Goal: Information Seeking & Learning: Learn about a topic

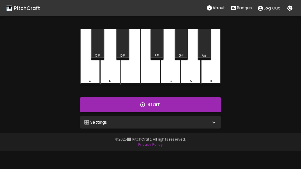
click at [239, 9] on p "Badges" at bounding box center [244, 8] width 15 height 6
click at [190, 105] on button "Start" at bounding box center [150, 104] width 141 height 15
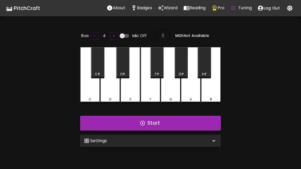
click at [215, 9] on icon "Pro" at bounding box center [215, 7] width 4 height 5
click at [188, 136] on div "🎛️ Settings" at bounding box center [150, 140] width 141 height 12
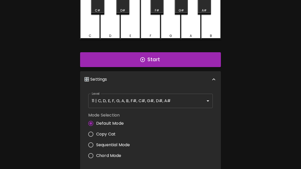
scroll to position [61, 0]
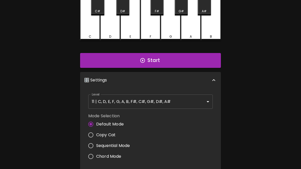
click at [184, 101] on body "🎹 PitchCraft About Badges Wizard Reading Pro Tuning Log Out 8va – 4 + Mic Off M…" at bounding box center [150, 108] width 301 height 339
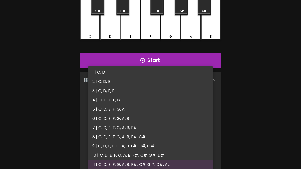
click at [103, 74] on li "1 | C, D" at bounding box center [150, 72] width 125 height 9
type input "1"
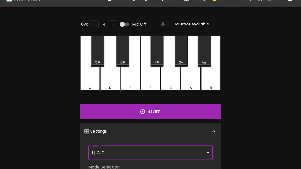
scroll to position [9, 0]
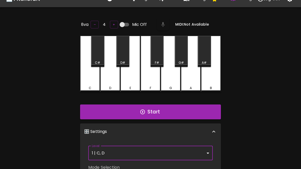
click at [188, 111] on button "Start" at bounding box center [150, 111] width 141 height 15
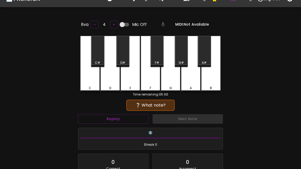
click at [97, 80] on div "C" at bounding box center [90, 64] width 20 height 56
click at [95, 86] on div "C" at bounding box center [90, 88] width 19 height 5
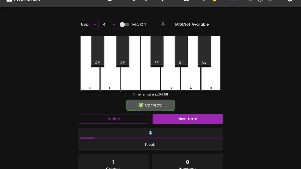
click at [179, 117] on button "Next Note" at bounding box center [188, 118] width 71 height 9
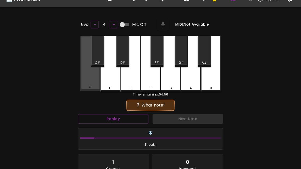
click at [89, 83] on div "C" at bounding box center [90, 63] width 20 height 55
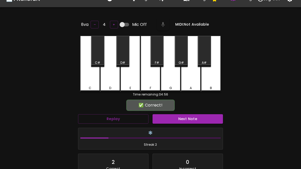
click at [178, 117] on button "Next Note" at bounding box center [188, 118] width 71 height 9
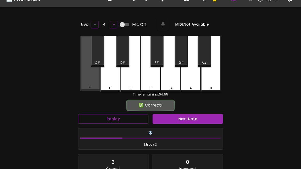
click at [88, 83] on div "C" at bounding box center [90, 63] width 20 height 55
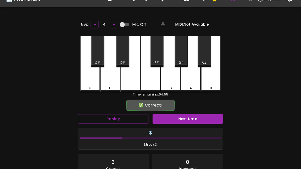
click at [176, 114] on button "Next Note" at bounding box center [188, 118] width 71 height 9
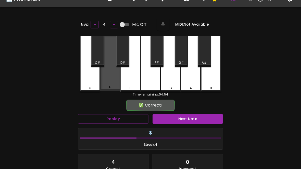
click at [108, 88] on div "D" at bounding box center [110, 87] width 19 height 5
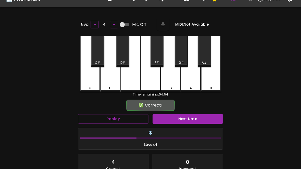
click at [178, 117] on button "Next Note" at bounding box center [188, 118] width 71 height 9
click at [106, 86] on div "D" at bounding box center [110, 88] width 19 height 5
click at [176, 117] on button "Next Note" at bounding box center [188, 118] width 71 height 9
click at [84, 82] on div "C" at bounding box center [90, 64] width 20 height 56
click at [173, 118] on button "Next Note" at bounding box center [188, 118] width 71 height 9
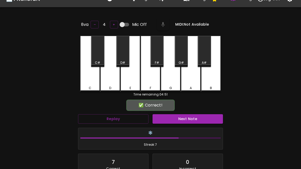
click at [108, 86] on div "D" at bounding box center [110, 88] width 19 height 5
click at [172, 119] on button "Next Note" at bounding box center [188, 118] width 71 height 9
click at [84, 80] on div "C" at bounding box center [90, 64] width 20 height 56
click at [174, 119] on button "Next Note" at bounding box center [188, 118] width 71 height 9
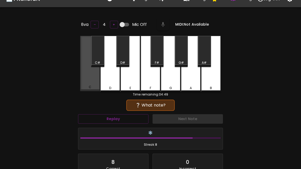
click at [90, 83] on div "C" at bounding box center [90, 63] width 20 height 55
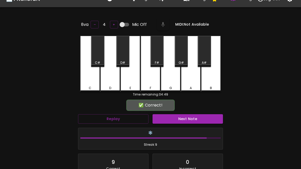
click at [175, 118] on button "Next Note" at bounding box center [188, 118] width 71 height 9
click at [104, 83] on div "D" at bounding box center [110, 64] width 20 height 56
click at [175, 119] on button "Next Note" at bounding box center [188, 118] width 71 height 9
click at [91, 81] on div "C" at bounding box center [90, 64] width 20 height 56
click at [175, 119] on button "Next Note" at bounding box center [188, 118] width 71 height 9
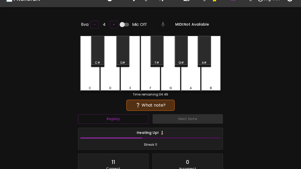
click at [90, 80] on div "C" at bounding box center [90, 64] width 20 height 56
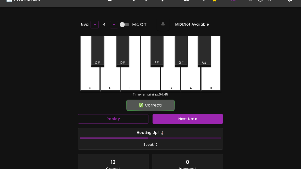
click at [178, 119] on button "Next Note" at bounding box center [188, 118] width 71 height 9
click at [104, 83] on div "D" at bounding box center [110, 64] width 20 height 56
click at [177, 119] on button "Next Note" at bounding box center [188, 118] width 71 height 9
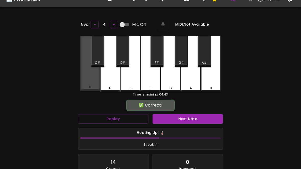
click at [87, 81] on div "C" at bounding box center [90, 63] width 20 height 55
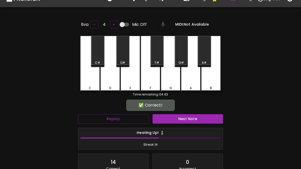
click at [177, 117] on button "Next Note" at bounding box center [188, 118] width 71 height 9
click at [88, 82] on div "C" at bounding box center [90, 64] width 20 height 56
click at [178, 117] on button "Next Note" at bounding box center [188, 118] width 71 height 9
click at [87, 78] on div "C" at bounding box center [90, 64] width 20 height 56
click at [178, 117] on button "Next Note" at bounding box center [188, 118] width 71 height 9
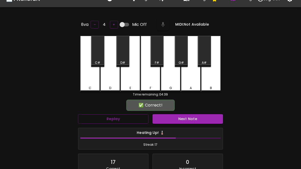
click at [89, 81] on div "C" at bounding box center [90, 64] width 20 height 56
click at [176, 117] on button "Next Note" at bounding box center [188, 118] width 71 height 9
click at [88, 83] on div "C" at bounding box center [90, 64] width 20 height 56
click at [177, 117] on button "Next Note" at bounding box center [188, 118] width 71 height 9
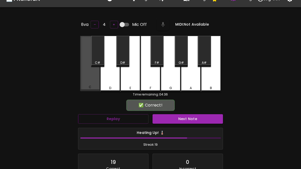
click at [91, 82] on div "C" at bounding box center [90, 63] width 20 height 55
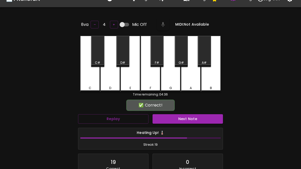
click at [177, 117] on button "Next Note" at bounding box center [188, 118] width 71 height 9
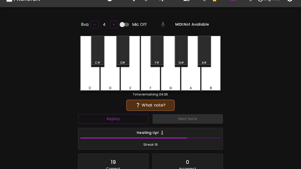
click at [90, 80] on div "C" at bounding box center [90, 64] width 20 height 56
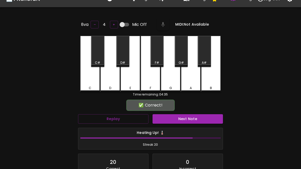
click at [178, 119] on button "Next Note" at bounding box center [188, 118] width 71 height 9
click at [107, 83] on div "D" at bounding box center [110, 64] width 20 height 56
click at [182, 118] on button "Next Note" at bounding box center [188, 118] width 71 height 9
click at [87, 79] on div "C" at bounding box center [90, 64] width 20 height 56
click at [201, 114] on button "Next Note" at bounding box center [188, 118] width 71 height 9
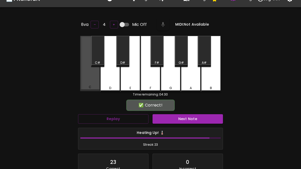
click at [89, 79] on div "C" at bounding box center [90, 63] width 20 height 55
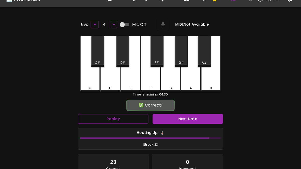
click at [193, 118] on button "Next Note" at bounding box center [188, 118] width 71 height 9
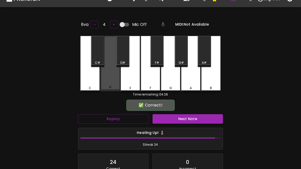
click at [106, 83] on div "D" at bounding box center [110, 63] width 20 height 55
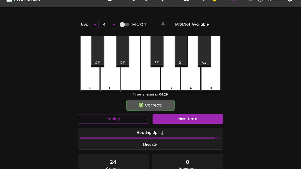
click at [187, 116] on button "Next Note" at bounding box center [188, 118] width 71 height 9
click at [106, 84] on div "D" at bounding box center [110, 64] width 20 height 56
click at [185, 115] on button "Next Note" at bounding box center [188, 118] width 71 height 9
click at [90, 81] on div "C" at bounding box center [90, 64] width 20 height 56
click at [186, 115] on button "Next Note" at bounding box center [188, 118] width 71 height 9
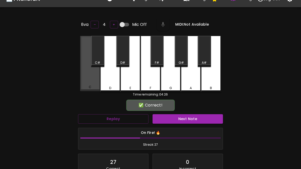
click at [86, 79] on div "C" at bounding box center [90, 63] width 20 height 55
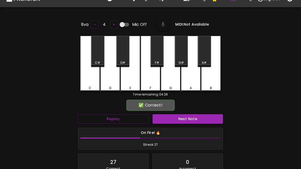
click at [185, 115] on button "Next Note" at bounding box center [188, 118] width 71 height 9
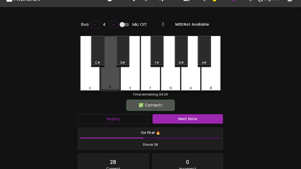
click at [107, 85] on div "D" at bounding box center [110, 87] width 19 height 5
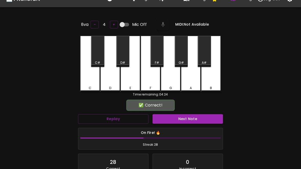
click at [182, 117] on button "Next Note" at bounding box center [188, 118] width 71 height 9
click at [87, 81] on div "C" at bounding box center [90, 64] width 20 height 56
click at [182, 118] on button "Next Note" at bounding box center [188, 118] width 71 height 9
click at [107, 86] on div "D" at bounding box center [110, 88] width 19 height 5
click at [181, 118] on button "Next Note" at bounding box center [188, 118] width 71 height 9
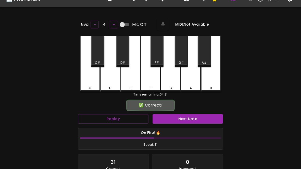
click at [84, 79] on div "C" at bounding box center [90, 64] width 20 height 56
click at [178, 118] on button "Next Note" at bounding box center [188, 118] width 71 height 9
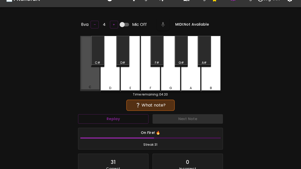
click at [86, 80] on div "C" at bounding box center [90, 63] width 20 height 55
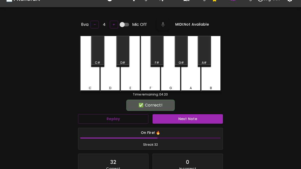
click at [180, 118] on button "Next Note" at bounding box center [188, 118] width 71 height 9
click at [85, 80] on div "C" at bounding box center [90, 64] width 20 height 56
click at [177, 117] on button "Next Note" at bounding box center [188, 118] width 71 height 9
click at [179, 117] on button "Next Note" at bounding box center [188, 118] width 71 height 9
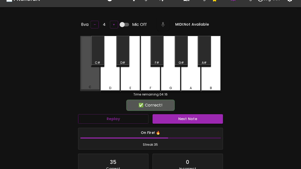
click at [85, 81] on div "C" at bounding box center [90, 63] width 20 height 55
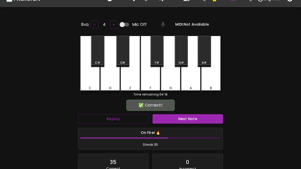
click at [178, 118] on button "Next Note" at bounding box center [188, 118] width 71 height 9
click at [86, 83] on div "C" at bounding box center [90, 64] width 20 height 56
click at [180, 117] on button "Next Note" at bounding box center [188, 118] width 71 height 9
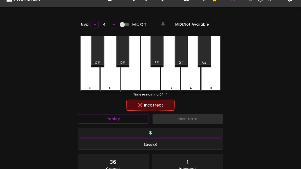
click at [86, 83] on div "C" at bounding box center [90, 64] width 20 height 56
click at [133, 120] on button "Replay" at bounding box center [113, 118] width 71 height 9
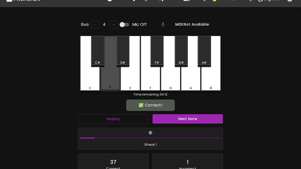
click at [107, 86] on div "D" at bounding box center [110, 87] width 19 height 5
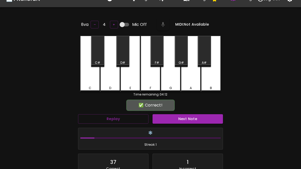
click at [171, 119] on button "Next Note" at bounding box center [188, 118] width 71 height 9
click at [88, 83] on div "C" at bounding box center [90, 64] width 20 height 56
click at [176, 119] on button "Next Note" at bounding box center [188, 118] width 71 height 9
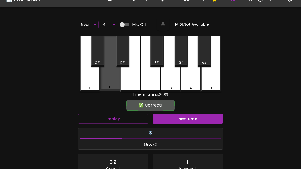
click at [109, 86] on div "D" at bounding box center [110, 87] width 19 height 5
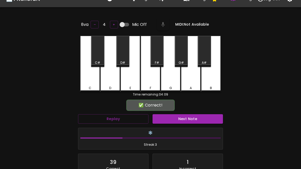
click at [192, 118] on button "Next Note" at bounding box center [188, 118] width 71 height 9
click at [105, 86] on div "D" at bounding box center [110, 88] width 19 height 5
click at [179, 118] on button "Next Note" at bounding box center [188, 118] width 71 height 9
click at [108, 86] on div "D" at bounding box center [110, 88] width 19 height 5
click at [177, 119] on button "Next Note" at bounding box center [188, 118] width 71 height 9
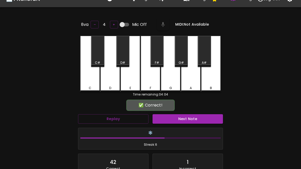
click at [107, 86] on div "D" at bounding box center [110, 88] width 19 height 5
click at [181, 118] on button "Next Note" at bounding box center [188, 118] width 71 height 9
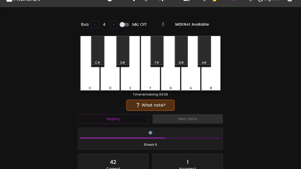
click at [87, 83] on div "C" at bounding box center [90, 64] width 20 height 56
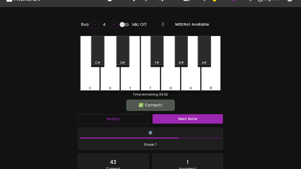
click at [180, 118] on button "Next Note" at bounding box center [188, 118] width 71 height 9
click at [107, 86] on div "D" at bounding box center [110, 88] width 19 height 5
click at [179, 117] on button "Next Note" at bounding box center [188, 118] width 71 height 9
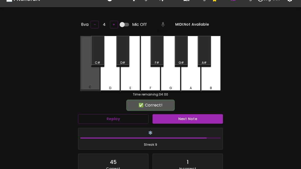
click at [86, 81] on div "C" at bounding box center [90, 63] width 20 height 55
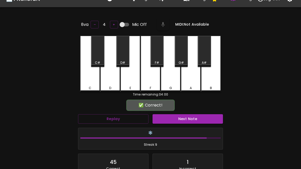
click at [180, 118] on button "Next Note" at bounding box center [188, 118] width 71 height 9
click at [84, 82] on div "C" at bounding box center [90, 64] width 20 height 56
click at [180, 115] on button "Next Note" at bounding box center [188, 118] width 71 height 9
click at [179, 118] on button "Next Note" at bounding box center [188, 118] width 71 height 9
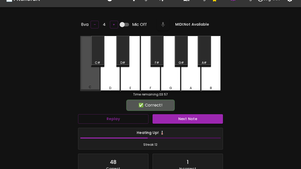
click at [87, 81] on div "C" at bounding box center [90, 63] width 20 height 55
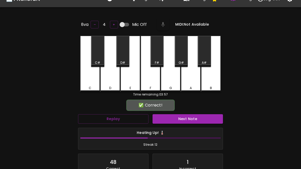
click at [182, 119] on button "Next Note" at bounding box center [188, 118] width 71 height 9
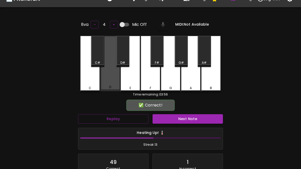
click at [108, 83] on div "D" at bounding box center [110, 63] width 20 height 55
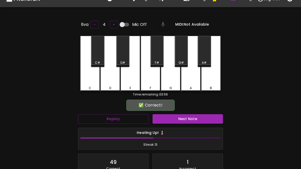
click at [181, 120] on button "Next Note" at bounding box center [188, 118] width 71 height 9
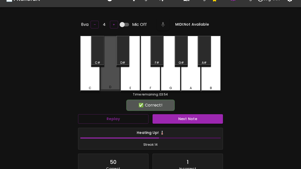
click at [107, 85] on div "D" at bounding box center [110, 87] width 19 height 5
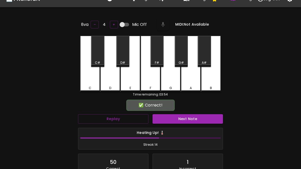
click at [180, 117] on button "Next Note" at bounding box center [188, 118] width 71 height 9
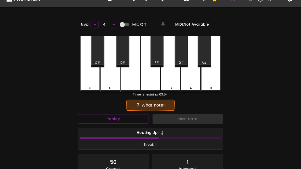
click at [84, 79] on div "C" at bounding box center [90, 64] width 20 height 56
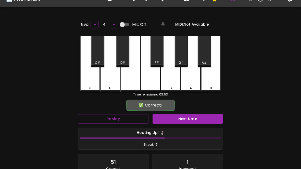
click at [178, 120] on button "Next Note" at bounding box center [188, 118] width 71 height 9
click at [105, 86] on div "D" at bounding box center [110, 88] width 19 height 5
click at [180, 118] on button "Next Note" at bounding box center [188, 118] width 71 height 9
click at [106, 82] on div "D" at bounding box center [110, 64] width 20 height 56
click at [182, 115] on button "Next Note" at bounding box center [188, 118] width 71 height 9
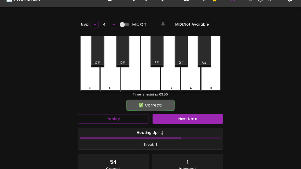
click at [88, 81] on div "C" at bounding box center [90, 64] width 20 height 56
click at [180, 118] on button "Next Note" at bounding box center [188, 118] width 71 height 9
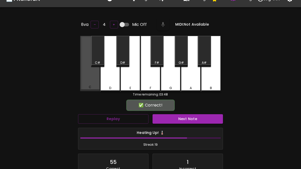
click at [87, 81] on div "C" at bounding box center [90, 63] width 20 height 55
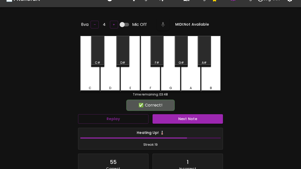
click at [183, 120] on button "Next Note" at bounding box center [188, 118] width 71 height 9
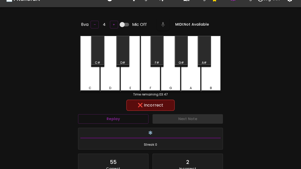
click at [105, 82] on div "D" at bounding box center [110, 64] width 20 height 56
click at [105, 114] on button "Replay" at bounding box center [113, 118] width 71 height 9
click at [107, 118] on button "Replay" at bounding box center [113, 118] width 71 height 9
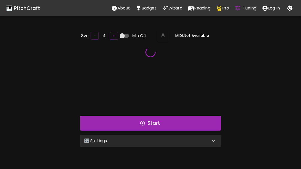
scroll to position [9, 0]
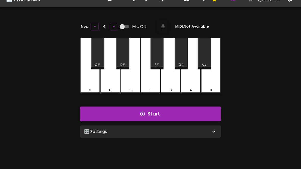
click at [117, 110] on button "Start" at bounding box center [150, 113] width 141 height 15
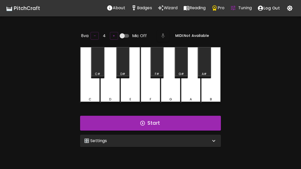
click at [137, 137] on div "🎛️ Settings" at bounding box center [147, 140] width 127 height 6
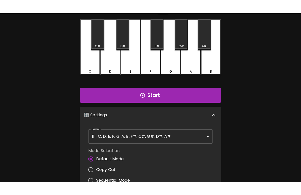
scroll to position [42, 0]
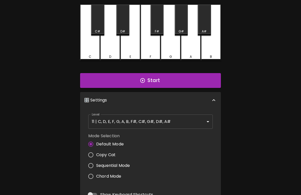
click at [156, 119] on body "🎹 PitchCraft About Badges Wizard Reading Pro Tuning Log Out 8va – 4 + Mic Off M…" at bounding box center [150, 127] width 301 height 339
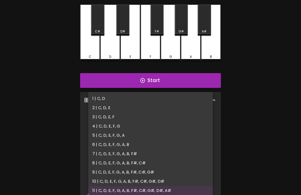
click at [101, 97] on li "1 | C, D" at bounding box center [150, 98] width 125 height 9
type input "1"
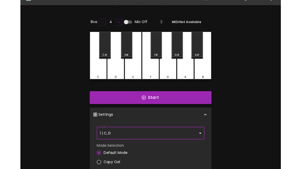
scroll to position [0, 0]
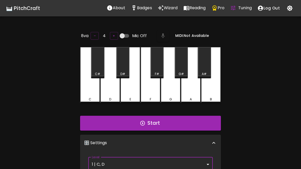
click at [202, 120] on button "Start" at bounding box center [150, 122] width 141 height 15
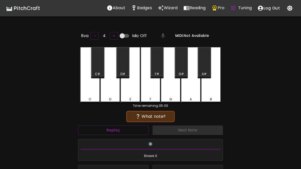
click at [106, 91] on div "D" at bounding box center [110, 75] width 20 height 56
click at [199, 130] on div "Next Note" at bounding box center [188, 130] width 75 height 14
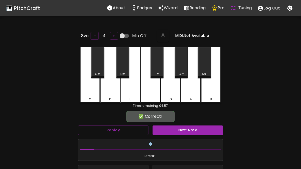
click at [110, 92] on div "D" at bounding box center [110, 75] width 20 height 56
click at [202, 129] on button "Next Note" at bounding box center [188, 129] width 71 height 9
click at [86, 88] on div "C" at bounding box center [90, 75] width 20 height 56
click at [203, 127] on button "Next Note" at bounding box center [188, 129] width 71 height 9
click at [87, 93] on div "C" at bounding box center [90, 75] width 20 height 56
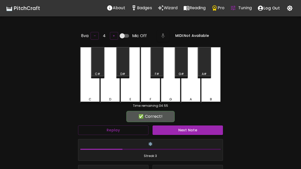
click at [200, 129] on button "Next Note" at bounding box center [188, 129] width 71 height 9
click at [111, 93] on div "D" at bounding box center [110, 75] width 20 height 56
click at [198, 131] on button "Next Note" at bounding box center [188, 129] width 71 height 9
click at [111, 94] on div "D" at bounding box center [110, 75] width 20 height 56
click at [198, 130] on button "Next Note" at bounding box center [188, 129] width 71 height 9
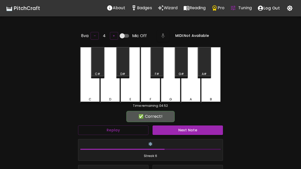
click at [89, 94] on div "C" at bounding box center [90, 75] width 20 height 56
click at [198, 132] on button "Next Note" at bounding box center [188, 129] width 71 height 9
click at [107, 93] on div "D" at bounding box center [110, 75] width 20 height 56
click at [198, 132] on button "Next Note" at bounding box center [188, 129] width 71 height 9
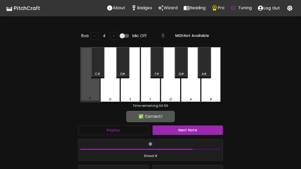
click at [87, 92] on div "C" at bounding box center [90, 74] width 20 height 55
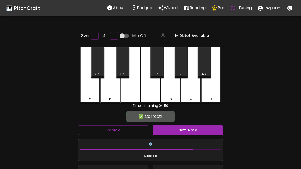
click at [199, 129] on button "Next Note" at bounding box center [188, 129] width 71 height 9
click at [106, 94] on div "D" at bounding box center [110, 75] width 20 height 56
click at [199, 128] on button "Next Note" at bounding box center [188, 129] width 71 height 9
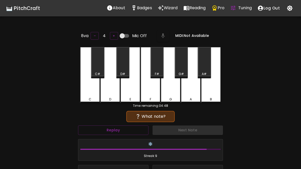
click at [87, 93] on div "C" at bounding box center [90, 75] width 20 height 56
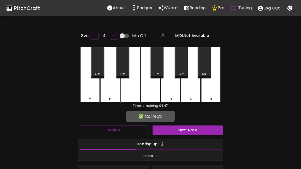
click at [199, 128] on button "Next Note" at bounding box center [188, 129] width 71 height 9
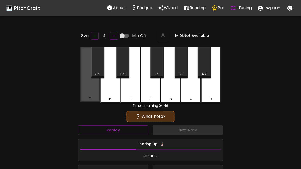
click at [88, 91] on div "C" at bounding box center [90, 74] width 20 height 55
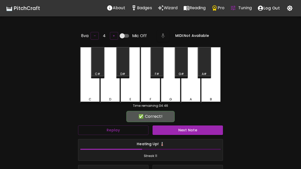
click at [200, 127] on button "Next Note" at bounding box center [188, 129] width 71 height 9
click at [88, 93] on div "C" at bounding box center [90, 75] width 20 height 56
click at [199, 127] on button "Next Note" at bounding box center [188, 129] width 71 height 9
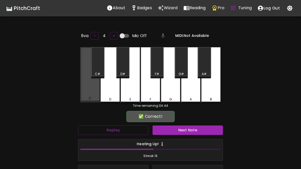
click at [88, 92] on div "C" at bounding box center [90, 74] width 20 height 55
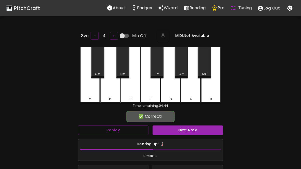
click at [197, 128] on button "Next Note" at bounding box center [188, 129] width 71 height 9
click at [85, 92] on div "C" at bounding box center [90, 75] width 20 height 56
click at [198, 127] on button "Next Note" at bounding box center [188, 129] width 71 height 9
click at [88, 91] on div "C" at bounding box center [90, 75] width 20 height 56
click at [199, 129] on button "Next Note" at bounding box center [188, 129] width 71 height 9
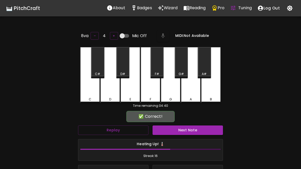
click at [107, 92] on div "D" at bounding box center [110, 75] width 20 height 56
click at [199, 131] on button "Next Note" at bounding box center [188, 129] width 71 height 9
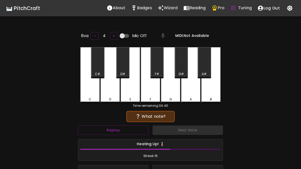
click at [87, 90] on div "C" at bounding box center [90, 75] width 20 height 56
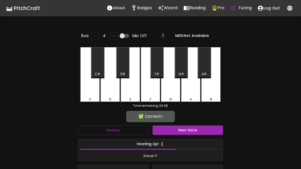
click at [200, 130] on button "Next Note" at bounding box center [188, 129] width 71 height 9
click at [109, 94] on div "D" at bounding box center [110, 75] width 20 height 56
click at [197, 131] on button "Next Note" at bounding box center [188, 129] width 71 height 9
click at [85, 89] on div "C" at bounding box center [90, 75] width 20 height 56
click at [198, 131] on button "Next Note" at bounding box center [188, 129] width 71 height 9
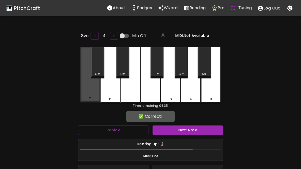
click at [84, 91] on div "C" at bounding box center [90, 74] width 20 height 55
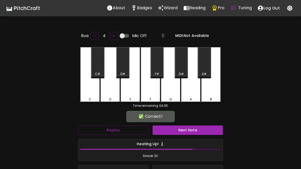
click at [196, 130] on button "Next Note" at bounding box center [188, 129] width 71 height 9
click at [111, 92] on div "D" at bounding box center [110, 75] width 20 height 56
click at [196, 132] on button "Next Note" at bounding box center [188, 129] width 71 height 9
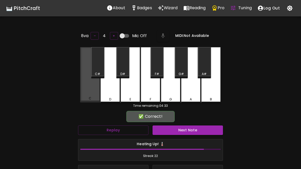
click at [85, 92] on div "C" at bounding box center [90, 74] width 20 height 55
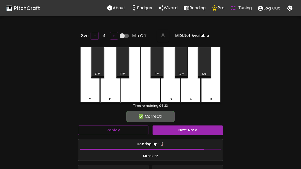
click at [198, 130] on button "Next Note" at bounding box center [188, 129] width 71 height 9
click at [89, 93] on div "C" at bounding box center [90, 75] width 20 height 56
click at [197, 133] on button "Next Note" at bounding box center [188, 129] width 71 height 9
click at [109, 97] on div "D" at bounding box center [110, 99] width 2 height 5
click at [198, 131] on button "Next Note" at bounding box center [188, 129] width 71 height 9
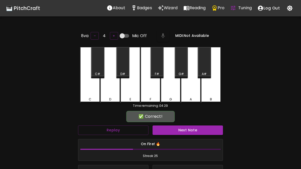
click at [88, 91] on div "C" at bounding box center [90, 75] width 20 height 56
click at [198, 131] on button "Next Note" at bounding box center [188, 129] width 71 height 9
click at [86, 89] on div "C" at bounding box center [90, 75] width 20 height 56
click at [197, 132] on button "Next Note" at bounding box center [188, 129] width 71 height 9
click at [90, 88] on div "C" at bounding box center [90, 75] width 20 height 56
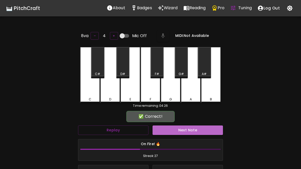
click at [198, 132] on button "Next Note" at bounding box center [188, 129] width 71 height 9
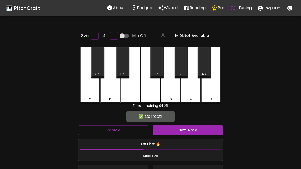
click at [90, 91] on div "C" at bounding box center [90, 75] width 20 height 56
click at [198, 130] on button "Next Note" at bounding box center [188, 129] width 71 height 9
click at [106, 97] on div "D" at bounding box center [110, 99] width 19 height 5
click at [199, 131] on button "Next Note" at bounding box center [188, 129] width 71 height 9
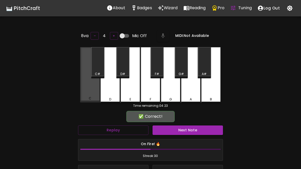
click at [85, 92] on div "C" at bounding box center [90, 74] width 20 height 55
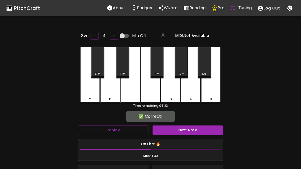
click at [200, 129] on button "Next Note" at bounding box center [188, 129] width 71 height 9
click at [109, 97] on div "D" at bounding box center [110, 99] width 19 height 5
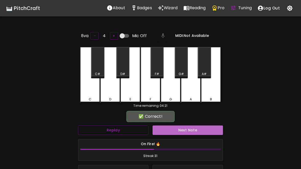
click at [199, 130] on button "Next Note" at bounding box center [188, 129] width 71 height 9
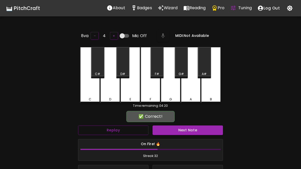
click at [85, 95] on div "C" at bounding box center [90, 75] width 20 height 56
click at [199, 130] on button "Next Note" at bounding box center [188, 129] width 71 height 9
click at [86, 91] on div "C" at bounding box center [90, 75] width 20 height 56
click at [198, 130] on button "Next Note" at bounding box center [188, 129] width 71 height 9
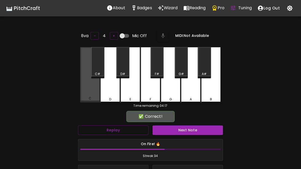
click at [91, 92] on div "C" at bounding box center [90, 74] width 20 height 55
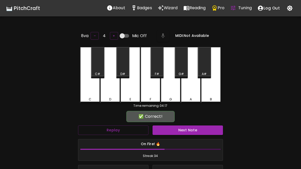
click at [197, 129] on button "Next Note" at bounding box center [188, 129] width 71 height 9
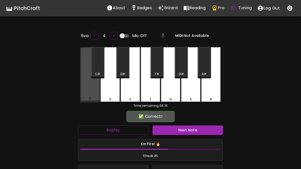
click at [87, 93] on div "C" at bounding box center [90, 74] width 20 height 55
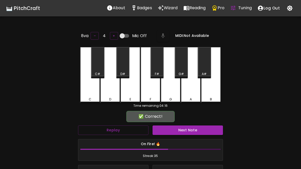
click at [197, 130] on button "Next Note" at bounding box center [188, 129] width 71 height 9
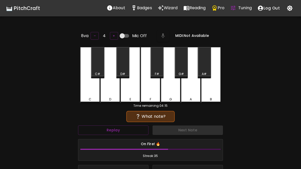
click at [91, 92] on div "C" at bounding box center [90, 75] width 20 height 56
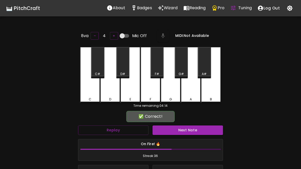
click at [197, 129] on button "Next Note" at bounding box center [188, 129] width 71 height 9
click at [84, 95] on div "C" at bounding box center [90, 75] width 20 height 56
click at [199, 129] on button "Next Note" at bounding box center [188, 129] width 71 height 9
click at [105, 94] on div "D" at bounding box center [110, 75] width 20 height 56
click at [200, 128] on button "Next Note" at bounding box center [188, 129] width 71 height 9
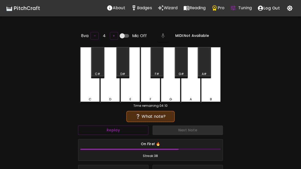
click at [80, 89] on div "8va – 4 + Mic Off MIDI: Not Available C C# D D# E F F# G G# A A# B Time remaini…" at bounding box center [150, 125] width 153 height 193
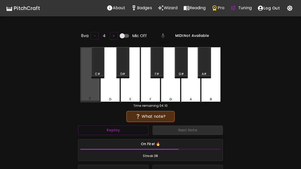
click at [80, 89] on div "8va – 4 + Mic Off MIDI: Not Available C C# D D# E F F# G G# A A# B Time remaini…" at bounding box center [150, 125] width 153 height 193
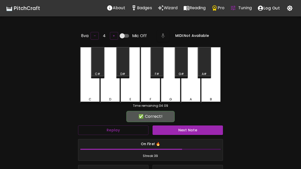
click at [199, 129] on button "Next Note" at bounding box center [188, 129] width 71 height 9
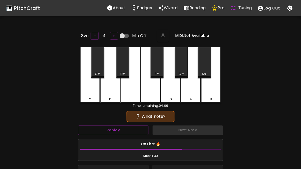
click at [82, 93] on div "C" at bounding box center [90, 75] width 20 height 56
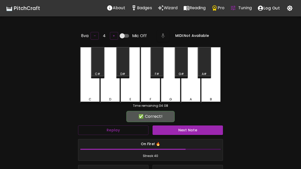
click at [199, 133] on button "Next Note" at bounding box center [188, 129] width 71 height 9
click at [85, 87] on div "C" at bounding box center [90, 75] width 20 height 56
click at [198, 131] on button "Next Note" at bounding box center [188, 129] width 71 height 9
click at [84, 88] on div "C" at bounding box center [90, 75] width 20 height 56
click at [200, 131] on button "Next Note" at bounding box center [188, 129] width 71 height 9
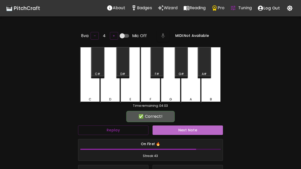
click at [199, 131] on button "Next Note" at bounding box center [188, 129] width 71 height 9
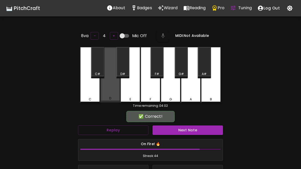
click at [105, 91] on div "D" at bounding box center [110, 74] width 20 height 55
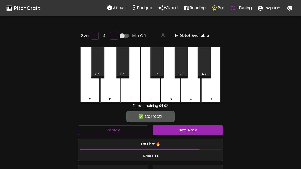
click at [202, 130] on button "Next Note" at bounding box center [188, 129] width 71 height 9
click at [85, 87] on div "C" at bounding box center [90, 75] width 20 height 56
click at [203, 130] on button "Next Note" at bounding box center [188, 129] width 71 height 9
click at [86, 91] on div "C" at bounding box center [90, 75] width 20 height 56
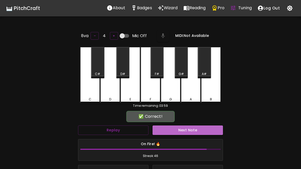
click at [201, 130] on button "Next Note" at bounding box center [188, 129] width 71 height 9
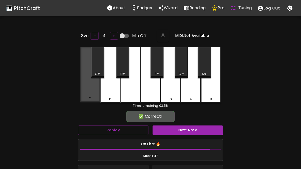
click at [88, 92] on div "C" at bounding box center [90, 74] width 20 height 55
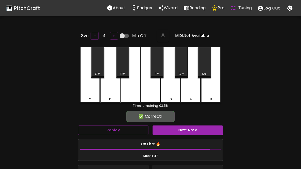
click at [202, 129] on button "Next Note" at bounding box center [188, 129] width 71 height 9
click at [106, 95] on div "D" at bounding box center [110, 75] width 20 height 56
click at [200, 132] on button "Next Note" at bounding box center [188, 129] width 71 height 9
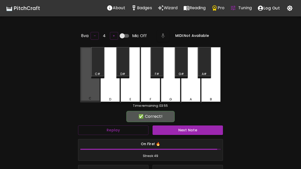
click at [84, 91] on div "C" at bounding box center [90, 74] width 20 height 55
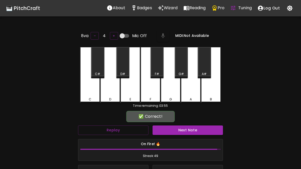
click at [201, 130] on button "Next Note" at bounding box center [188, 129] width 71 height 9
click at [109, 94] on div "D" at bounding box center [110, 75] width 20 height 56
click at [200, 131] on button "Next Note" at bounding box center [188, 129] width 71 height 9
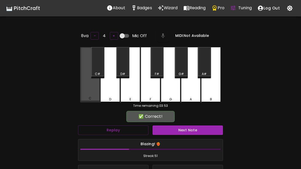
click at [88, 88] on div "C" at bounding box center [90, 74] width 20 height 55
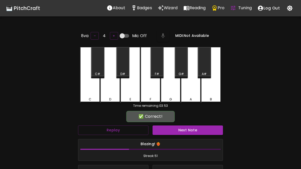
click at [200, 131] on button "Next Note" at bounding box center [188, 129] width 71 height 9
click at [87, 89] on div "C" at bounding box center [90, 75] width 20 height 56
click at [202, 130] on button "Next Note" at bounding box center [188, 129] width 71 height 9
click at [89, 92] on div "C" at bounding box center [90, 75] width 20 height 56
click at [202, 130] on button "Next Note" at bounding box center [188, 129] width 71 height 9
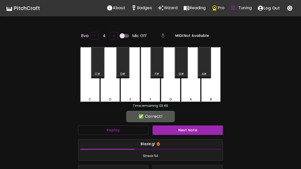
click at [202, 130] on button "Next Note" at bounding box center [188, 129] width 71 height 9
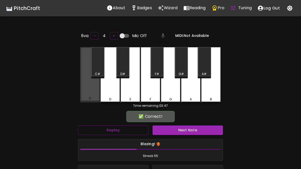
click at [86, 94] on div "C" at bounding box center [90, 74] width 20 height 55
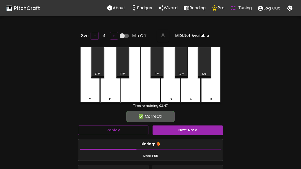
click at [201, 131] on button "Next Note" at bounding box center [188, 129] width 71 height 9
click at [88, 92] on div "C" at bounding box center [90, 75] width 20 height 56
click at [201, 132] on button "Next Note" at bounding box center [188, 129] width 71 height 9
click at [106, 92] on div "D" at bounding box center [110, 75] width 20 height 56
click at [201, 131] on button "Next Note" at bounding box center [188, 129] width 71 height 9
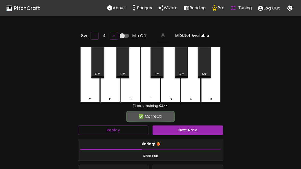
click at [107, 92] on div "D" at bounding box center [110, 75] width 20 height 56
click at [201, 129] on button "Next Note" at bounding box center [188, 129] width 71 height 9
click at [107, 91] on div "D" at bounding box center [110, 75] width 20 height 56
click at [200, 131] on button "Next Note" at bounding box center [188, 129] width 71 height 9
click at [84, 88] on div "C" at bounding box center [90, 75] width 20 height 56
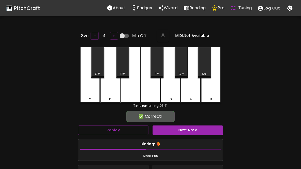
click at [201, 129] on button "Next Note" at bounding box center [188, 129] width 71 height 9
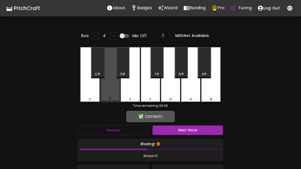
click at [108, 90] on div "D" at bounding box center [110, 74] width 20 height 55
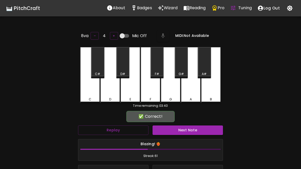
click at [201, 131] on button "Next Note" at bounding box center [188, 129] width 71 height 9
click at [89, 87] on div "C" at bounding box center [90, 75] width 20 height 56
click at [201, 130] on button "Next Note" at bounding box center [188, 129] width 71 height 9
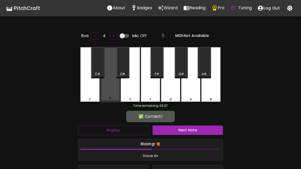
click at [102, 91] on div "D" at bounding box center [110, 74] width 20 height 55
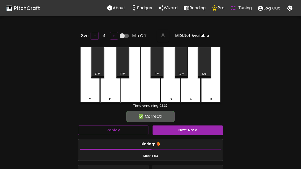
click at [201, 131] on button "Next Note" at bounding box center [188, 129] width 71 height 9
click at [202, 128] on button "Next Note" at bounding box center [188, 129] width 71 height 9
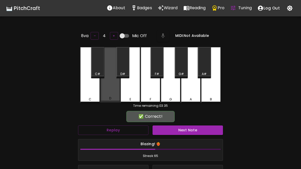
click at [110, 96] on div "D" at bounding box center [110, 98] width 2 height 5
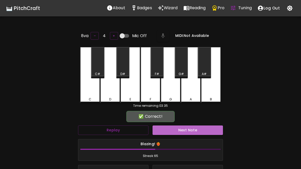
click at [201, 130] on button "Next Note" at bounding box center [188, 129] width 71 height 9
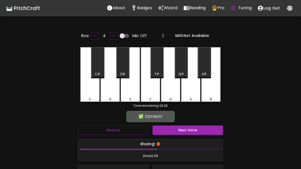
click at [108, 98] on div "D" at bounding box center [110, 99] width 19 height 5
click at [200, 131] on button "Next Note" at bounding box center [188, 129] width 71 height 9
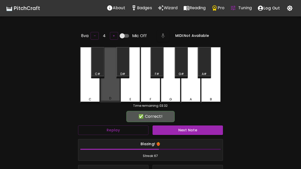
click at [106, 96] on div "D" at bounding box center [110, 98] width 19 height 5
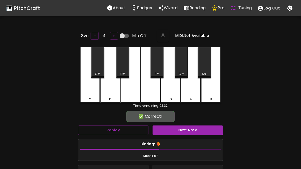
click at [200, 130] on button "Next Note" at bounding box center [188, 129] width 71 height 9
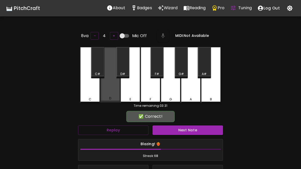
click at [106, 96] on div "D" at bounding box center [110, 74] width 20 height 55
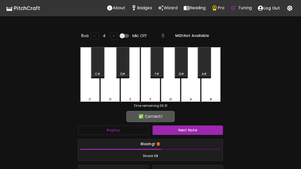
click at [200, 131] on button "Next Note" at bounding box center [188, 129] width 71 height 9
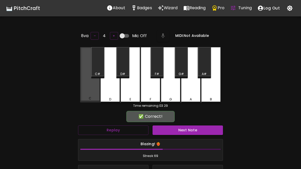
click at [83, 89] on div "C" at bounding box center [90, 74] width 20 height 55
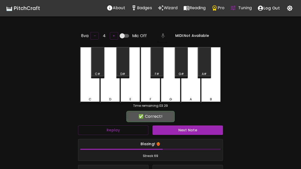
click at [201, 132] on button "Next Note" at bounding box center [188, 129] width 71 height 9
click at [105, 94] on div "D" at bounding box center [110, 75] width 20 height 56
click at [196, 130] on button "Next Note" at bounding box center [188, 129] width 71 height 9
click at [109, 93] on div "D" at bounding box center [110, 75] width 20 height 56
click at [198, 130] on button "Next Note" at bounding box center [188, 129] width 71 height 9
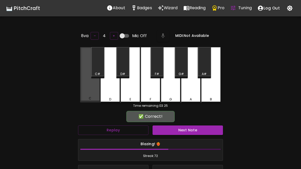
click at [86, 89] on div "C" at bounding box center [90, 74] width 20 height 55
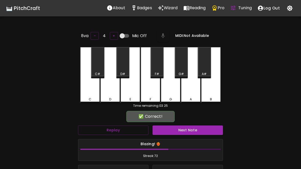
click at [199, 131] on button "Next Note" at bounding box center [188, 129] width 71 height 9
click at [84, 91] on div "C" at bounding box center [90, 75] width 20 height 56
click at [198, 132] on button "Next Note" at bounding box center [188, 129] width 71 height 9
click at [88, 91] on div "C" at bounding box center [90, 75] width 20 height 56
click at [200, 131] on button "Next Note" at bounding box center [188, 129] width 71 height 9
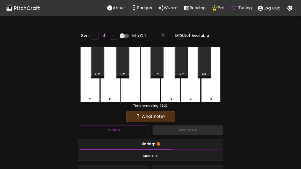
click at [109, 95] on div "D" at bounding box center [110, 75] width 20 height 56
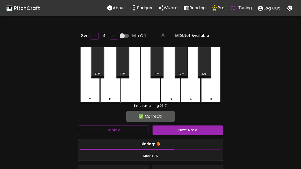
click at [198, 131] on button "Next Note" at bounding box center [188, 129] width 71 height 9
click at [109, 94] on div "D" at bounding box center [110, 75] width 20 height 56
click at [198, 131] on button "Next Note" at bounding box center [188, 129] width 71 height 9
click at [84, 92] on div "C" at bounding box center [90, 75] width 20 height 56
click at [201, 130] on button "Next Note" at bounding box center [188, 129] width 71 height 9
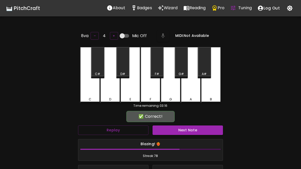
click at [106, 92] on div "D" at bounding box center [110, 75] width 20 height 56
click at [203, 130] on button "Next Note" at bounding box center [188, 129] width 71 height 9
click at [83, 91] on div "C" at bounding box center [90, 75] width 20 height 56
click at [202, 130] on button "Next Note" at bounding box center [188, 129] width 71 height 9
click at [107, 95] on div "D" at bounding box center [110, 75] width 20 height 56
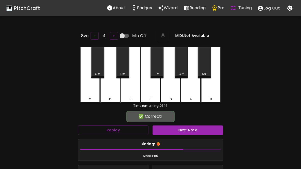
click at [201, 130] on button "Next Note" at bounding box center [188, 129] width 71 height 9
click at [107, 94] on div "D" at bounding box center [110, 75] width 20 height 56
click at [202, 132] on button "Next Note" at bounding box center [188, 129] width 71 height 9
click at [111, 97] on div "D" at bounding box center [110, 99] width 2 height 5
click at [203, 129] on button "Next Note" at bounding box center [188, 129] width 71 height 9
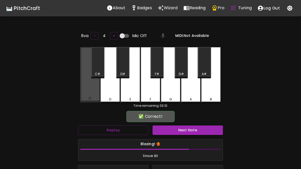
click at [87, 92] on div "C" at bounding box center [90, 74] width 20 height 55
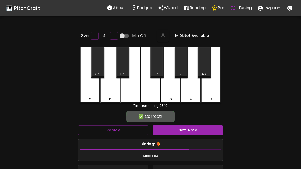
click at [201, 131] on button "Next Note" at bounding box center [188, 129] width 71 height 9
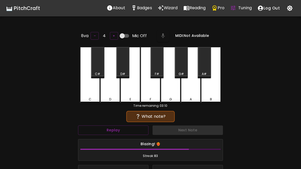
click at [90, 97] on div "C" at bounding box center [90, 99] width 3 height 5
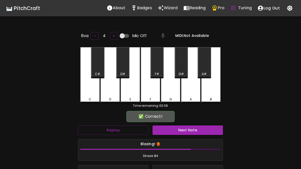
click at [200, 130] on button "Next Note" at bounding box center [188, 129] width 71 height 9
click at [103, 95] on div "D" at bounding box center [110, 75] width 20 height 56
click at [201, 130] on button "Next Note" at bounding box center [188, 129] width 71 height 9
click at [107, 94] on div "D" at bounding box center [110, 75] width 20 height 56
click at [201, 130] on button "Next Note" at bounding box center [188, 129] width 71 height 9
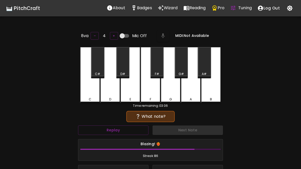
click at [105, 93] on div "D" at bounding box center [110, 75] width 20 height 56
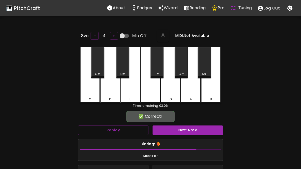
click at [199, 130] on button "Next Note" at bounding box center [188, 129] width 71 height 9
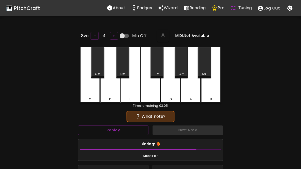
click at [104, 96] on div "D" at bounding box center [110, 75] width 20 height 56
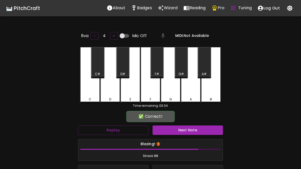
click at [199, 132] on button "Next Note" at bounding box center [188, 129] width 71 height 9
click at [90, 93] on div "C" at bounding box center [90, 75] width 20 height 56
click at [198, 130] on button "Next Note" at bounding box center [188, 129] width 71 height 9
click at [104, 94] on div "D" at bounding box center [110, 75] width 20 height 56
click at [198, 132] on button "Next Note" at bounding box center [188, 129] width 71 height 9
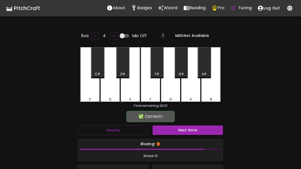
click at [109, 98] on div "D" at bounding box center [110, 99] width 2 height 5
click at [198, 132] on button "Next Note" at bounding box center [188, 129] width 71 height 9
click at [88, 98] on div "C" at bounding box center [90, 99] width 19 height 5
click at [200, 131] on button "Next Note" at bounding box center [188, 129] width 71 height 9
click at [104, 98] on div "D" at bounding box center [110, 99] width 19 height 5
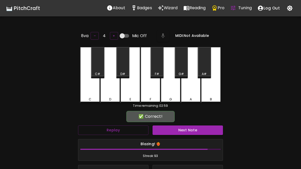
click at [199, 131] on button "Next Note" at bounding box center [188, 129] width 71 height 9
click at [105, 97] on div "D" at bounding box center [110, 99] width 19 height 5
click at [201, 132] on button "Next Note" at bounding box center [188, 129] width 71 height 9
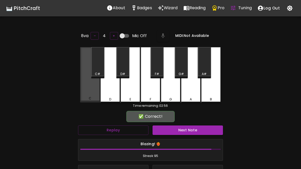
click at [92, 97] on div "C" at bounding box center [90, 98] width 19 height 5
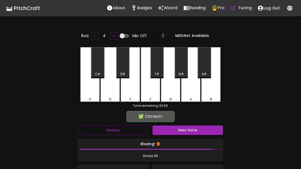
click at [201, 133] on button "Next Note" at bounding box center [188, 129] width 71 height 9
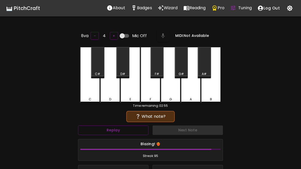
click at [104, 93] on div "D" at bounding box center [110, 75] width 20 height 56
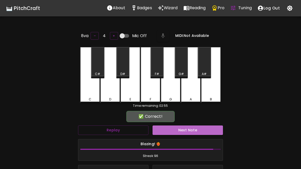
click at [201, 130] on button "Next Note" at bounding box center [188, 129] width 71 height 9
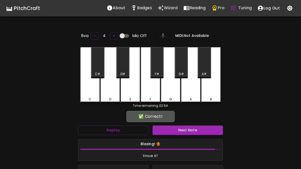
click at [106, 93] on div "D" at bounding box center [110, 75] width 20 height 56
click at [200, 132] on button "Next Note" at bounding box center [188, 129] width 71 height 9
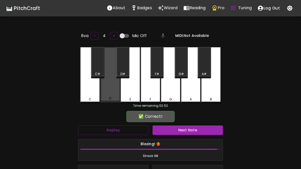
click at [102, 92] on div "D" at bounding box center [110, 74] width 20 height 55
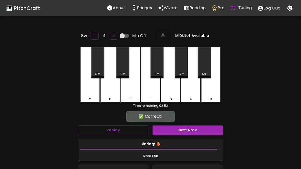
click at [202, 132] on button "Next Note" at bounding box center [188, 129] width 71 height 9
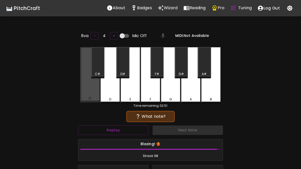
click at [86, 89] on div "C" at bounding box center [90, 74] width 20 height 55
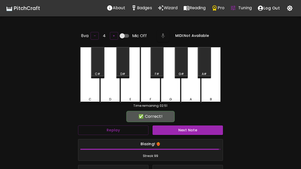
click at [203, 131] on button "Next Note" at bounding box center [188, 129] width 71 height 9
click at [89, 92] on div "C" at bounding box center [90, 75] width 20 height 56
click at [202, 133] on button "Next Note" at bounding box center [188, 129] width 71 height 9
click at [104, 93] on div "D" at bounding box center [110, 75] width 20 height 56
click at [202, 132] on button "Next Note" at bounding box center [188, 129] width 71 height 9
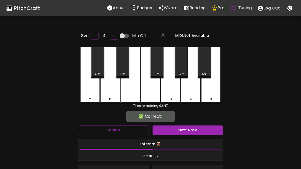
click at [106, 94] on div "D" at bounding box center [110, 75] width 20 height 56
click at [201, 131] on button "Next Note" at bounding box center [188, 129] width 71 height 9
click at [105, 91] on div "D" at bounding box center [110, 75] width 20 height 56
click at [201, 132] on button "Next Note" at bounding box center [188, 129] width 71 height 9
click at [105, 91] on div "D" at bounding box center [110, 75] width 20 height 56
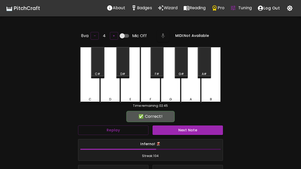
click at [202, 133] on button "Next Note" at bounding box center [188, 129] width 71 height 9
click at [86, 87] on div "C" at bounding box center [90, 75] width 20 height 56
click at [201, 129] on button "Next Note" at bounding box center [188, 129] width 71 height 9
click at [105, 91] on div "D" at bounding box center [110, 75] width 20 height 56
click at [202, 130] on button "Next Note" at bounding box center [188, 129] width 71 height 9
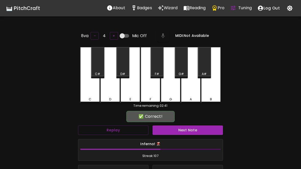
click at [88, 91] on div "C" at bounding box center [90, 75] width 20 height 56
click at [198, 132] on button "Next Note" at bounding box center [188, 129] width 71 height 9
click at [88, 93] on div "C" at bounding box center [90, 75] width 20 height 56
click at [197, 131] on button "Next Note" at bounding box center [188, 129] width 71 height 9
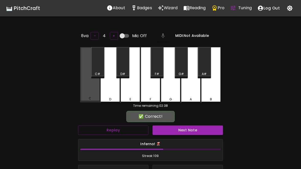
click at [86, 92] on div "C" at bounding box center [90, 74] width 20 height 55
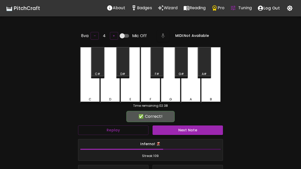
click at [199, 132] on button "Next Note" at bounding box center [188, 129] width 71 height 9
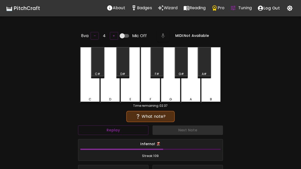
click at [107, 92] on div "D" at bounding box center [110, 75] width 20 height 56
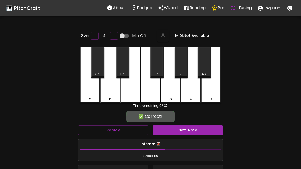
click at [201, 131] on button "Next Note" at bounding box center [188, 129] width 71 height 9
click at [86, 90] on div "C" at bounding box center [90, 75] width 20 height 56
click at [198, 130] on button "Next Note" at bounding box center [188, 129] width 71 height 9
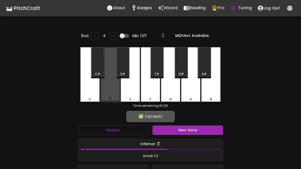
click at [107, 95] on div "D" at bounding box center [110, 74] width 20 height 55
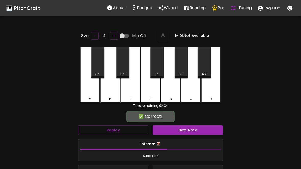
click at [199, 129] on button "Next Note" at bounding box center [188, 129] width 71 height 9
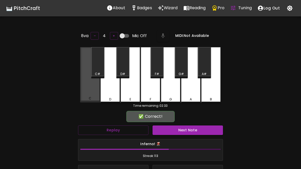
click at [89, 90] on div "C" at bounding box center [90, 74] width 20 height 55
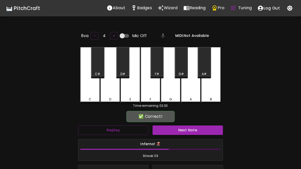
click at [200, 128] on button "Next Note" at bounding box center [188, 129] width 71 height 9
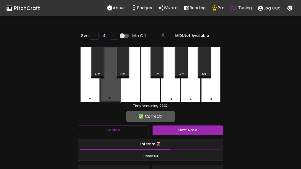
click at [106, 94] on div "D" at bounding box center [110, 74] width 20 height 55
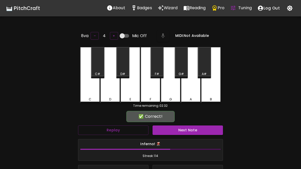
click at [202, 131] on button "Next Note" at bounding box center [188, 129] width 71 height 9
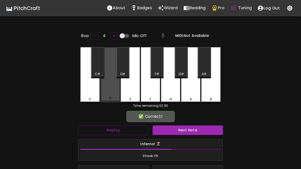
click at [108, 96] on div "D" at bounding box center [110, 98] width 19 height 5
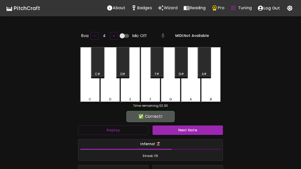
click at [205, 129] on button "Next Note" at bounding box center [188, 129] width 71 height 9
click at [86, 93] on div "C" at bounding box center [90, 75] width 20 height 56
click at [202, 133] on button "Next Note" at bounding box center [188, 129] width 71 height 9
click at [105, 94] on div "D" at bounding box center [110, 75] width 20 height 56
click at [202, 130] on button "Next Note" at bounding box center [188, 129] width 71 height 9
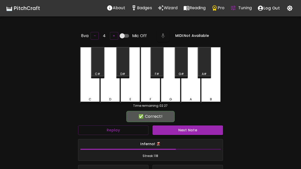
click at [108, 94] on div "D" at bounding box center [110, 75] width 20 height 56
click at [201, 131] on button "Next Note" at bounding box center [188, 129] width 71 height 9
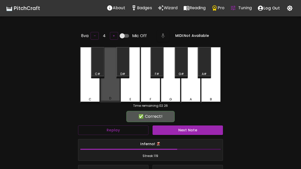
click at [110, 94] on div "D" at bounding box center [110, 74] width 20 height 55
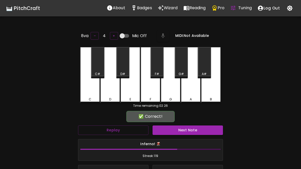
click at [200, 132] on button "Next Note" at bounding box center [188, 129] width 71 height 9
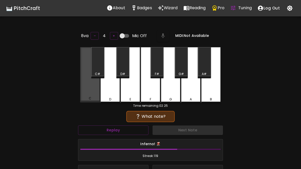
click at [85, 90] on div "C" at bounding box center [90, 74] width 20 height 55
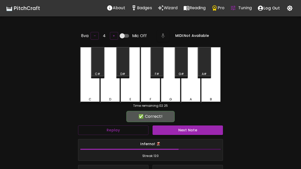
click at [201, 131] on button "Next Note" at bounding box center [188, 129] width 71 height 9
click at [88, 92] on div "C" at bounding box center [90, 75] width 20 height 56
click at [202, 131] on button "Next Note" at bounding box center [188, 129] width 71 height 9
click at [87, 92] on div "C" at bounding box center [90, 75] width 20 height 56
click at [200, 129] on button "Next Note" at bounding box center [188, 129] width 71 height 9
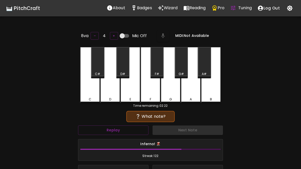
click at [107, 92] on div "D" at bounding box center [110, 75] width 20 height 56
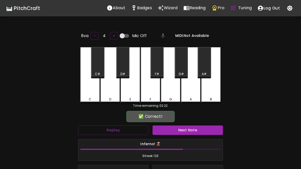
click at [201, 131] on button "Next Note" at bounding box center [188, 129] width 71 height 9
click at [106, 94] on div "D" at bounding box center [110, 75] width 20 height 56
click at [202, 130] on button "Next Note" at bounding box center [188, 129] width 71 height 9
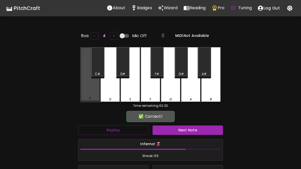
click at [81, 85] on div "C" at bounding box center [90, 74] width 20 height 55
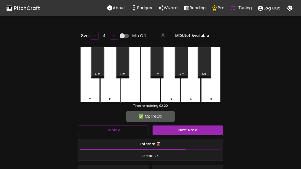
click at [204, 130] on button "Next Note" at bounding box center [188, 129] width 71 height 9
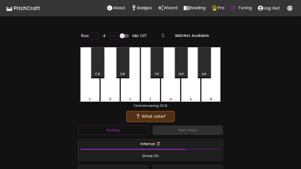
click at [104, 91] on div "D" at bounding box center [110, 75] width 20 height 56
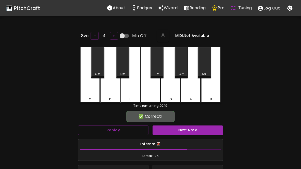
click at [203, 131] on button "Next Note" at bounding box center [188, 129] width 71 height 9
click at [101, 89] on div "D" at bounding box center [110, 75] width 20 height 56
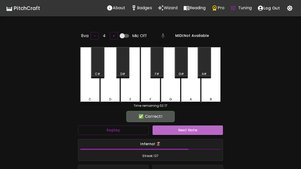
click at [205, 128] on button "Next Note" at bounding box center [188, 129] width 71 height 9
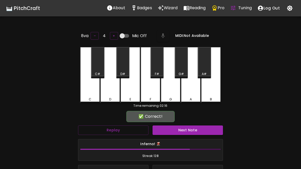
click at [105, 91] on div "D" at bounding box center [110, 75] width 20 height 56
click at [203, 130] on button "Next Note" at bounding box center [188, 129] width 71 height 9
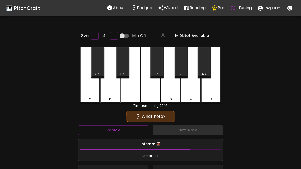
click at [105, 90] on div "D" at bounding box center [110, 75] width 20 height 56
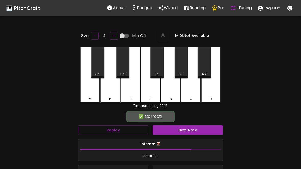
click at [204, 130] on button "Next Note" at bounding box center [188, 129] width 71 height 9
click at [84, 85] on div "C" at bounding box center [90, 75] width 20 height 56
click at [202, 130] on button "Next Note" at bounding box center [188, 129] width 71 height 9
click at [87, 88] on div "C" at bounding box center [90, 75] width 20 height 56
click at [202, 132] on button "Next Note" at bounding box center [188, 129] width 71 height 9
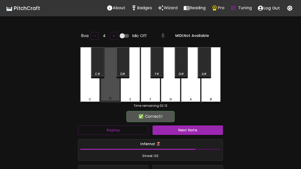
click at [106, 90] on div "D" at bounding box center [110, 74] width 20 height 55
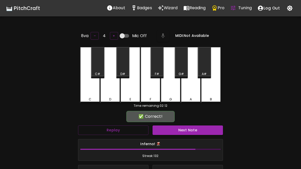
click at [205, 129] on button "Next Note" at bounding box center [188, 129] width 71 height 9
click at [106, 91] on div "D" at bounding box center [110, 75] width 20 height 56
click at [201, 132] on button "Next Note" at bounding box center [188, 129] width 71 height 9
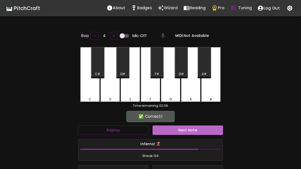
click at [203, 131] on button "Next Note" at bounding box center [188, 129] width 71 height 9
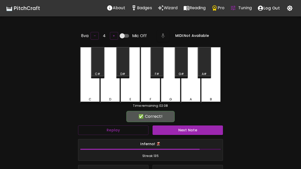
click at [88, 90] on div "C" at bounding box center [90, 75] width 20 height 56
click at [201, 132] on button "Next Note" at bounding box center [188, 129] width 71 height 9
click at [105, 95] on div "D" at bounding box center [110, 75] width 20 height 56
click at [202, 130] on button "Next Note" at bounding box center [188, 129] width 71 height 9
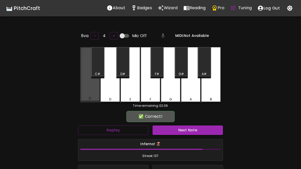
click at [90, 92] on div "C" at bounding box center [90, 74] width 20 height 55
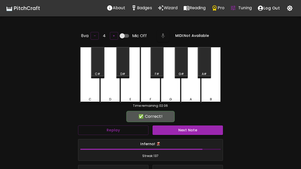
click at [202, 129] on button "Next Note" at bounding box center [188, 129] width 71 height 9
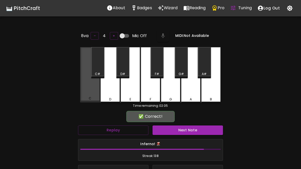
click at [84, 90] on div "C" at bounding box center [90, 74] width 20 height 55
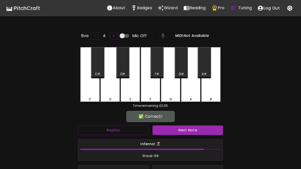
click at [203, 128] on button "Next Note" at bounding box center [188, 129] width 71 height 9
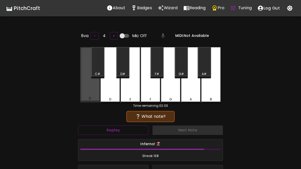
click at [85, 97] on div "C" at bounding box center [90, 98] width 19 height 5
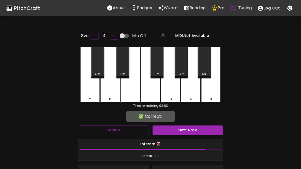
click at [205, 130] on button "Next Note" at bounding box center [188, 129] width 71 height 9
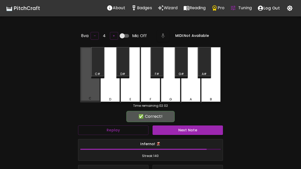
click at [83, 92] on div "C" at bounding box center [90, 74] width 20 height 55
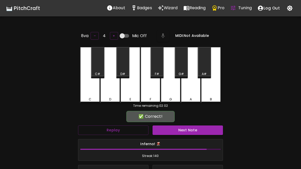
click at [205, 131] on button "Next Note" at bounding box center [188, 129] width 71 height 9
click at [85, 89] on div "C" at bounding box center [90, 75] width 20 height 56
click at [207, 129] on button "Next Note" at bounding box center [188, 129] width 71 height 9
click at [87, 93] on div "C" at bounding box center [90, 75] width 20 height 56
click at [204, 128] on button "Next Note" at bounding box center [188, 129] width 71 height 9
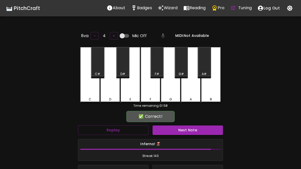
click at [110, 95] on div "D" at bounding box center [110, 75] width 20 height 56
click at [210, 128] on button "Next Note" at bounding box center [188, 129] width 71 height 9
click at [86, 91] on div "C" at bounding box center [90, 75] width 20 height 56
click at [213, 125] on button "Next Note" at bounding box center [188, 129] width 71 height 9
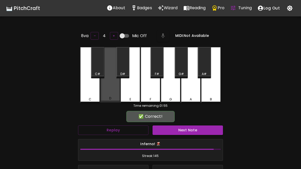
click at [108, 92] on div "D" at bounding box center [110, 74] width 20 height 55
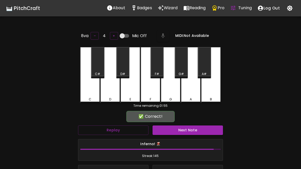
click at [211, 125] on button "Next Note" at bounding box center [188, 129] width 71 height 9
click at [86, 90] on div "C" at bounding box center [90, 75] width 20 height 56
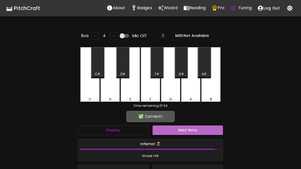
click at [210, 127] on button "Next Note" at bounding box center [188, 129] width 71 height 9
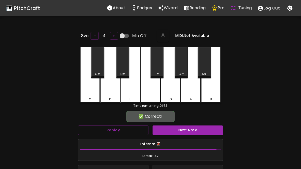
click at [90, 95] on div "C" at bounding box center [90, 75] width 20 height 56
click at [211, 131] on button "Next Note" at bounding box center [188, 129] width 71 height 9
click at [82, 91] on div "C" at bounding box center [90, 75] width 20 height 56
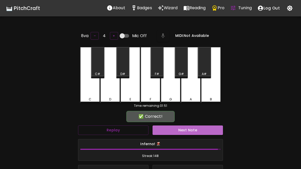
click at [212, 130] on button "Next Note" at bounding box center [188, 129] width 71 height 9
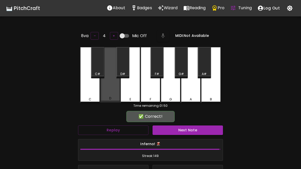
click at [110, 96] on div "D" at bounding box center [110, 98] width 2 height 5
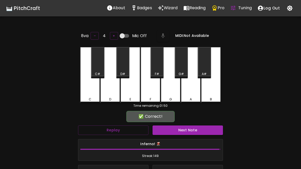
click at [209, 130] on button "Next Note" at bounding box center [188, 129] width 71 height 9
click at [85, 94] on div "C" at bounding box center [90, 75] width 20 height 56
click at [208, 131] on button "Next Note" at bounding box center [188, 129] width 71 height 9
click at [108, 94] on div "D" at bounding box center [110, 75] width 20 height 56
click at [206, 132] on button "Next Note" at bounding box center [188, 129] width 71 height 9
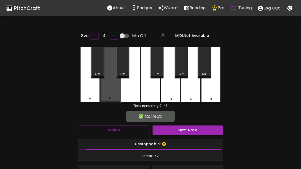
click at [109, 95] on div "D" at bounding box center [110, 74] width 20 height 55
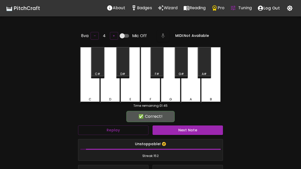
click at [211, 129] on button "Next Note" at bounding box center [188, 129] width 71 height 9
click at [86, 92] on div "C" at bounding box center [90, 75] width 20 height 56
click at [210, 130] on button "Next Note" at bounding box center [188, 129] width 71 height 9
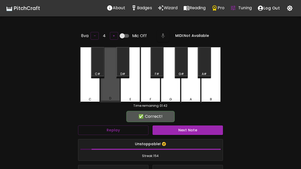
click at [106, 94] on div "D" at bounding box center [110, 74] width 20 height 55
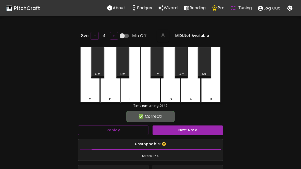
click at [209, 129] on button "Next Note" at bounding box center [188, 129] width 71 height 9
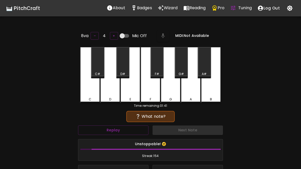
click at [104, 89] on div "D" at bounding box center [110, 75] width 20 height 56
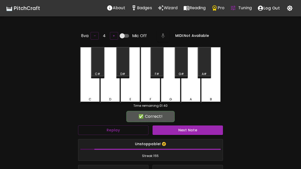
click at [207, 131] on button "Next Note" at bounding box center [188, 129] width 71 height 9
click at [88, 92] on div "C" at bounding box center [90, 75] width 20 height 56
click at [206, 129] on button "Next Note" at bounding box center [188, 129] width 71 height 9
click at [89, 90] on div "C" at bounding box center [90, 75] width 20 height 56
click at [207, 128] on button "Next Note" at bounding box center [188, 129] width 71 height 9
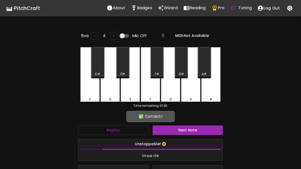
click at [106, 92] on div "D" at bounding box center [110, 75] width 20 height 56
click at [206, 131] on button "Next Note" at bounding box center [188, 129] width 71 height 9
click at [108, 94] on div "D" at bounding box center [110, 75] width 20 height 56
click at [205, 132] on button "Next Note" at bounding box center [188, 129] width 71 height 9
click at [85, 88] on div "C" at bounding box center [90, 75] width 20 height 56
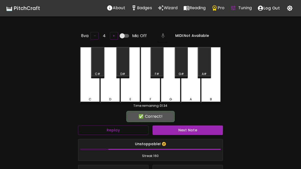
click at [206, 131] on button "Next Note" at bounding box center [188, 129] width 71 height 9
click at [106, 91] on div "D" at bounding box center [110, 75] width 20 height 56
click at [205, 131] on button "Next Note" at bounding box center [188, 129] width 71 height 9
click at [108, 92] on div "D" at bounding box center [110, 75] width 20 height 56
click at [203, 132] on button "Next Note" at bounding box center [188, 129] width 71 height 9
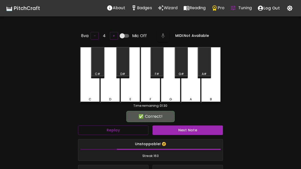
click at [106, 91] on div "D" at bounding box center [110, 75] width 20 height 56
click at [204, 130] on button "Next Note" at bounding box center [188, 129] width 71 height 9
click at [104, 89] on div "D" at bounding box center [110, 75] width 20 height 56
click at [199, 130] on button "Next Note" at bounding box center [188, 129] width 71 height 9
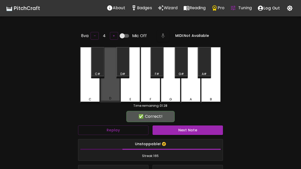
click at [105, 87] on div "D" at bounding box center [110, 74] width 20 height 55
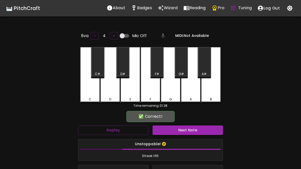
click at [200, 130] on button "Next Note" at bounding box center [188, 129] width 71 height 9
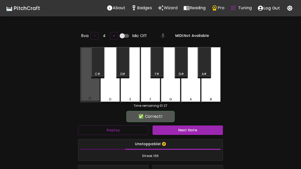
click at [199, 130] on button "Next Note" at bounding box center [188, 129] width 71 height 9
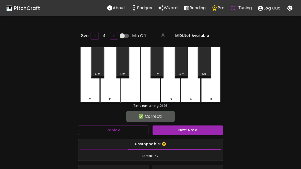
click at [87, 89] on div "C" at bounding box center [90, 75] width 20 height 56
click at [200, 130] on button "Next Note" at bounding box center [188, 129] width 71 height 9
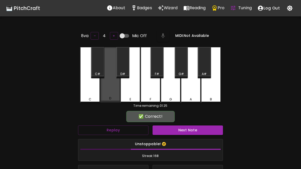
click at [107, 90] on div "D" at bounding box center [110, 74] width 20 height 55
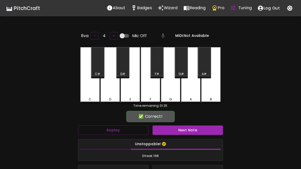
click at [200, 130] on button "Next Note" at bounding box center [188, 129] width 71 height 9
click at [101, 88] on div "D" at bounding box center [110, 75] width 20 height 56
click at [200, 130] on button "Next Note" at bounding box center [188, 129] width 71 height 9
click at [85, 90] on div "C" at bounding box center [90, 75] width 20 height 56
click at [200, 130] on button "Next Note" at bounding box center [188, 129] width 71 height 9
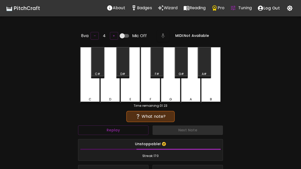
click at [108, 91] on div "D" at bounding box center [110, 75] width 20 height 56
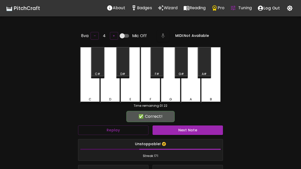
click at [201, 130] on button "Next Note" at bounding box center [188, 129] width 71 height 9
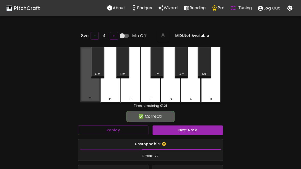
click at [86, 87] on div "C" at bounding box center [90, 74] width 20 height 55
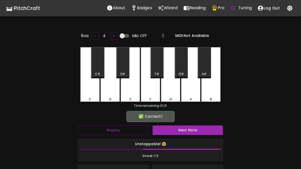
click at [202, 130] on button "Next Note" at bounding box center [188, 129] width 71 height 9
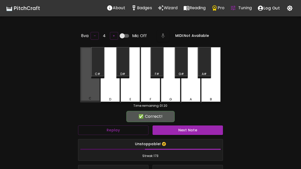
click at [87, 88] on div "C" at bounding box center [90, 74] width 20 height 55
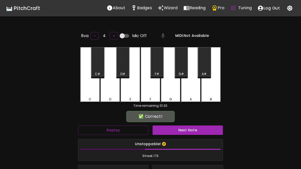
click at [203, 130] on button "Next Note" at bounding box center [188, 129] width 71 height 9
click at [105, 90] on div "D" at bounding box center [110, 75] width 20 height 56
click at [204, 129] on button "Next Note" at bounding box center [188, 129] width 71 height 9
click at [85, 90] on div "C" at bounding box center [90, 75] width 20 height 56
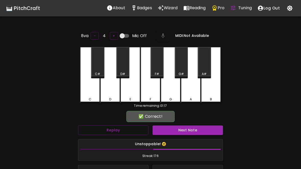
click at [202, 130] on button "Next Note" at bounding box center [188, 129] width 71 height 9
click at [107, 91] on div "D" at bounding box center [110, 75] width 20 height 56
click at [203, 130] on button "Next Note" at bounding box center [188, 129] width 71 height 9
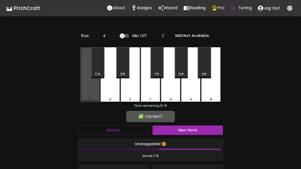
click at [88, 92] on div "C" at bounding box center [90, 74] width 20 height 55
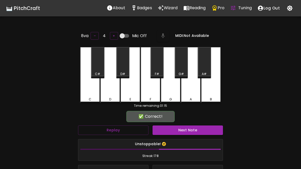
click at [203, 130] on button "Next Note" at bounding box center [188, 129] width 71 height 9
click at [87, 91] on div "C" at bounding box center [90, 75] width 20 height 56
click at [203, 130] on button "Next Note" at bounding box center [188, 129] width 71 height 9
click at [109, 93] on div "D" at bounding box center [110, 75] width 20 height 56
click at [202, 130] on button "Next Note" at bounding box center [188, 129] width 71 height 9
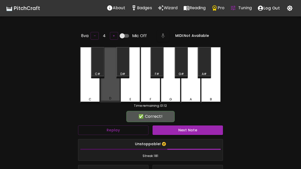
click at [105, 90] on div "D" at bounding box center [110, 74] width 20 height 55
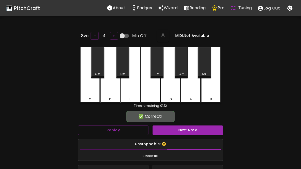
click at [203, 131] on button "Next Note" at bounding box center [188, 129] width 71 height 9
click at [109, 91] on div "D" at bounding box center [110, 75] width 20 height 56
click at [203, 131] on button "Next Note" at bounding box center [188, 129] width 71 height 9
click at [107, 92] on div "D" at bounding box center [110, 75] width 20 height 56
click at [202, 130] on button "Next Note" at bounding box center [188, 129] width 71 height 9
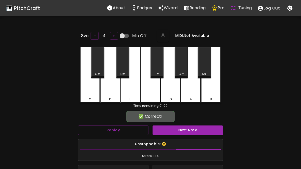
click at [88, 89] on div "C" at bounding box center [90, 75] width 20 height 56
click at [204, 130] on button "Next Note" at bounding box center [188, 129] width 71 height 9
click at [88, 92] on div "C" at bounding box center [90, 75] width 20 height 56
click at [203, 133] on button "Next Note" at bounding box center [188, 129] width 71 height 9
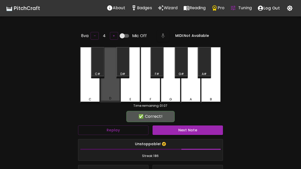
click at [108, 92] on div "D" at bounding box center [110, 74] width 20 height 55
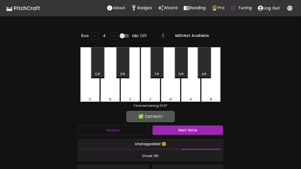
click at [203, 131] on button "Next Note" at bounding box center [188, 129] width 71 height 9
click at [107, 94] on div "D" at bounding box center [110, 75] width 20 height 56
click at [202, 132] on button "Next Note" at bounding box center [188, 129] width 71 height 9
click at [108, 92] on div "D" at bounding box center [110, 75] width 20 height 56
click at [201, 131] on button "Next Note" at bounding box center [188, 129] width 71 height 9
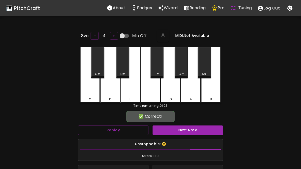
click at [87, 93] on div "C" at bounding box center [90, 75] width 20 height 56
click at [201, 131] on button "Next Note" at bounding box center [188, 129] width 71 height 9
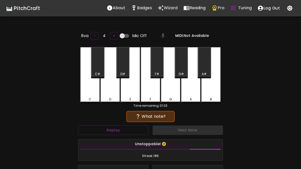
click at [105, 92] on div "D" at bounding box center [110, 75] width 20 height 56
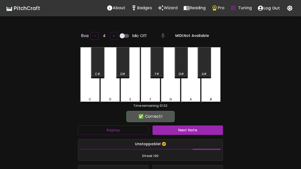
click at [202, 131] on button "Next Note" at bounding box center [188, 129] width 71 height 9
click at [106, 94] on div "D" at bounding box center [110, 75] width 20 height 56
click at [202, 130] on button "Next Note" at bounding box center [188, 129] width 71 height 9
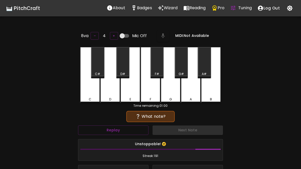
click at [109, 97] on div "D" at bounding box center [110, 99] width 19 height 5
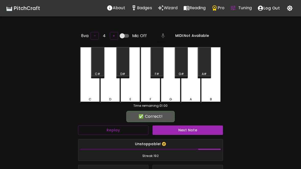
click at [198, 132] on button "Next Note" at bounding box center [188, 129] width 71 height 9
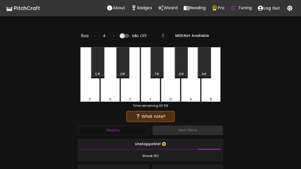
click at [88, 89] on div "C" at bounding box center [90, 75] width 20 height 56
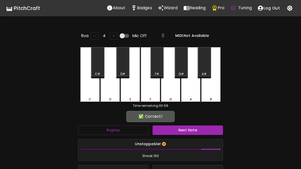
click at [200, 130] on button "Next Note" at bounding box center [188, 129] width 71 height 9
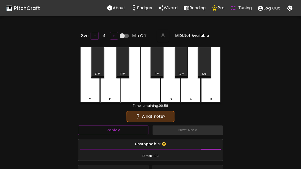
click at [88, 91] on div "C" at bounding box center [90, 75] width 20 height 56
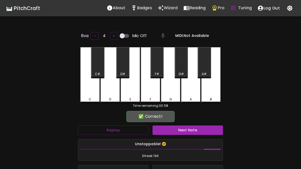
click at [199, 130] on button "Next Note" at bounding box center [188, 129] width 71 height 9
click at [86, 91] on div "C" at bounding box center [90, 75] width 20 height 56
click at [197, 129] on button "Next Note" at bounding box center [188, 129] width 71 height 9
click at [87, 92] on div "C" at bounding box center [90, 75] width 20 height 56
click at [197, 130] on button "Next Note" at bounding box center [188, 129] width 71 height 9
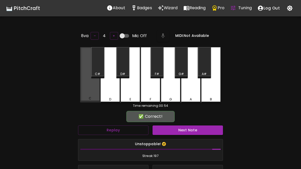
click at [87, 93] on div "C" at bounding box center [90, 74] width 20 height 55
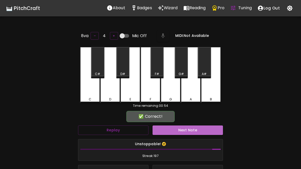
click at [198, 130] on button "Next Note" at bounding box center [188, 129] width 71 height 9
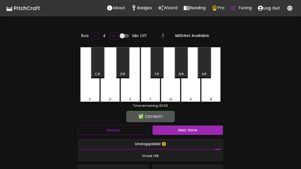
click at [88, 93] on div "C" at bounding box center [90, 75] width 20 height 56
click at [198, 130] on button "Next Note" at bounding box center [188, 129] width 71 height 9
click at [87, 93] on div "C" at bounding box center [90, 75] width 20 height 56
click at [198, 131] on button "Next Note" at bounding box center [188, 129] width 71 height 9
click at [87, 93] on div "C" at bounding box center [90, 75] width 20 height 56
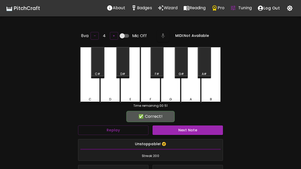
click at [199, 130] on button "Next Note" at bounding box center [188, 129] width 71 height 9
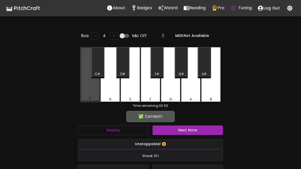
click at [87, 93] on div "C" at bounding box center [90, 74] width 20 height 55
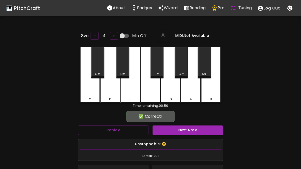
click at [198, 130] on button "Next Note" at bounding box center [188, 129] width 71 height 9
click at [199, 130] on button "Next Note" at bounding box center [188, 129] width 71 height 9
click at [200, 130] on button "Next Note" at bounding box center [188, 129] width 71 height 9
click at [194, 133] on button "Next Note" at bounding box center [188, 129] width 71 height 9
click at [198, 133] on button "Next Note" at bounding box center [188, 129] width 71 height 9
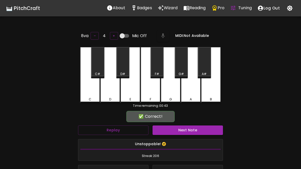
click at [204, 130] on button "Next Note" at bounding box center [188, 129] width 71 height 9
click at [205, 131] on button "Next Note" at bounding box center [188, 129] width 71 height 9
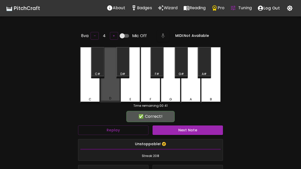
click at [206, 131] on button "Next Note" at bounding box center [188, 129] width 71 height 9
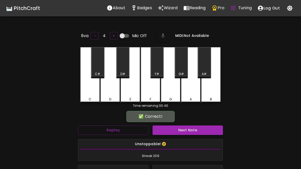
click at [206, 130] on button "Next Note" at bounding box center [188, 129] width 71 height 9
click at [206, 131] on button "Next Note" at bounding box center [188, 129] width 71 height 9
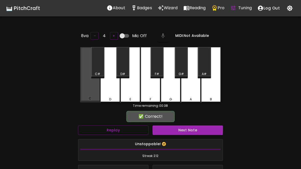
click at [206, 131] on button "Next Note" at bounding box center [188, 129] width 71 height 9
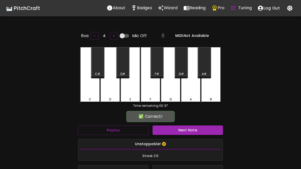
click at [205, 131] on button "Next Note" at bounding box center [188, 129] width 71 height 9
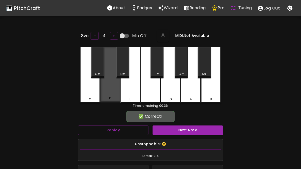
click at [205, 132] on button "Next Note" at bounding box center [188, 129] width 71 height 9
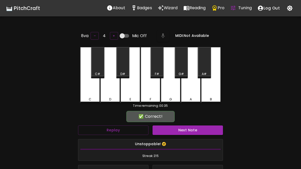
click at [205, 132] on button "Next Note" at bounding box center [188, 129] width 71 height 9
click at [203, 131] on button "Next Note" at bounding box center [188, 129] width 71 height 9
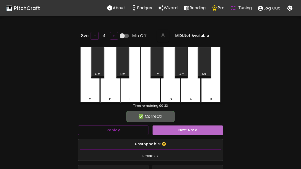
click at [201, 131] on button "Next Note" at bounding box center [188, 129] width 71 height 9
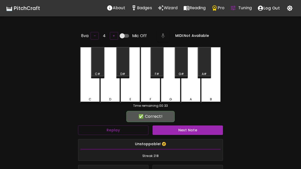
click at [201, 131] on button "Next Note" at bounding box center [188, 129] width 71 height 9
click at [201, 130] on button "Next Note" at bounding box center [188, 129] width 71 height 9
click at [201, 131] on button "Next Note" at bounding box center [188, 129] width 71 height 9
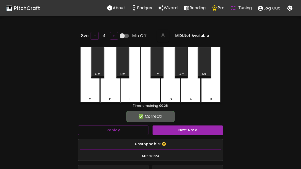
click at [203, 131] on button "Next Note" at bounding box center [188, 129] width 71 height 9
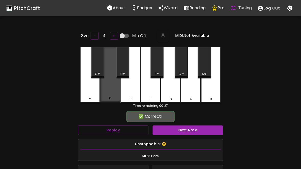
click at [201, 132] on button "Next Note" at bounding box center [188, 129] width 71 height 9
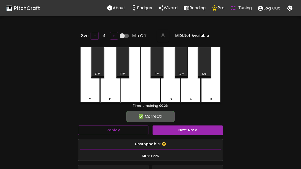
click at [201, 131] on button "Next Note" at bounding box center [188, 129] width 71 height 9
click at [106, 93] on div "D" at bounding box center [110, 75] width 20 height 56
click at [202, 130] on button "Next Note" at bounding box center [188, 129] width 71 height 9
click at [201, 130] on button "Next Note" at bounding box center [188, 129] width 71 height 9
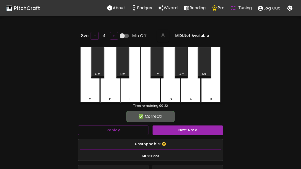
click at [201, 130] on button "Next Note" at bounding box center [188, 129] width 71 height 9
click at [200, 130] on button "Next Note" at bounding box center [188, 129] width 71 height 9
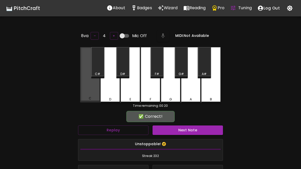
click at [86, 92] on div "C" at bounding box center [90, 74] width 20 height 55
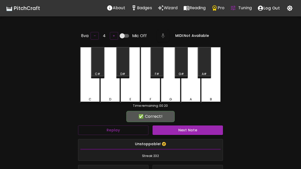
click at [201, 130] on button "Next Note" at bounding box center [188, 129] width 71 height 9
click at [106, 97] on div "D" at bounding box center [110, 99] width 19 height 5
click at [202, 130] on button "Next Note" at bounding box center [188, 129] width 71 height 9
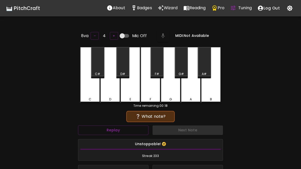
click at [82, 91] on div "C" at bounding box center [90, 75] width 20 height 56
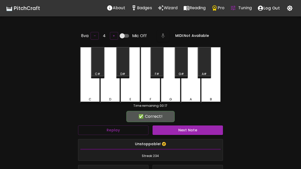
click at [203, 130] on button "Next Note" at bounding box center [188, 129] width 71 height 9
click at [102, 91] on div "D" at bounding box center [110, 75] width 20 height 56
click at [203, 130] on button "Next Note" at bounding box center [188, 129] width 71 height 9
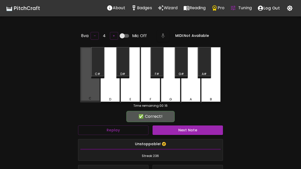
click at [85, 90] on div "C" at bounding box center [90, 74] width 20 height 55
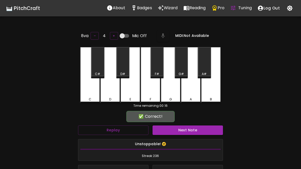
click at [202, 130] on button "Next Note" at bounding box center [188, 129] width 71 height 9
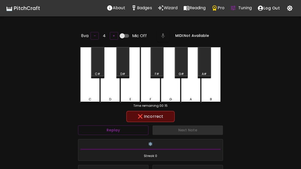
click at [106, 94] on div "D" at bounding box center [110, 75] width 20 height 56
click at [99, 131] on button "Replay" at bounding box center [113, 129] width 71 height 9
click at [84, 94] on div "C" at bounding box center [90, 75] width 20 height 56
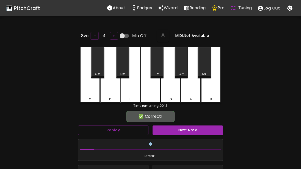
click at [203, 131] on button "Next Note" at bounding box center [188, 129] width 71 height 9
click at [89, 95] on div "C" at bounding box center [90, 75] width 20 height 56
click at [202, 130] on button "Next Note" at bounding box center [188, 129] width 71 height 9
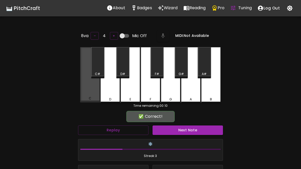
click at [88, 93] on div "C" at bounding box center [90, 74] width 20 height 55
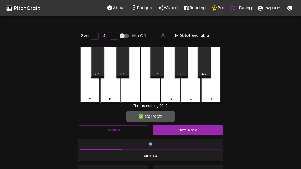
click at [201, 129] on button "Next Note" at bounding box center [188, 129] width 71 height 9
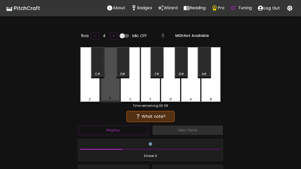
click at [104, 97] on div "D" at bounding box center [110, 98] width 19 height 5
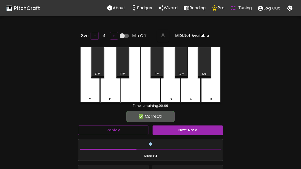
click at [200, 132] on button "Next Note" at bounding box center [188, 129] width 71 height 9
click at [82, 92] on div "C" at bounding box center [90, 75] width 20 height 56
click at [202, 131] on button "Next Note" at bounding box center [188, 129] width 71 height 9
click at [87, 93] on div "C" at bounding box center [90, 75] width 20 height 56
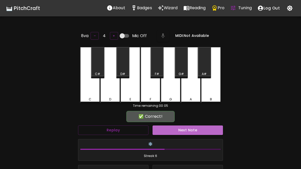
click at [202, 130] on button "Next Note" at bounding box center [188, 129] width 71 height 9
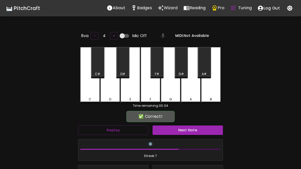
click at [86, 95] on div "C" at bounding box center [90, 75] width 20 height 56
click at [202, 130] on button "Next Note" at bounding box center [188, 129] width 71 height 9
click at [86, 92] on div "C" at bounding box center [90, 75] width 20 height 56
click at [200, 130] on button "Next Note" at bounding box center [188, 129] width 71 height 9
click at [106, 92] on div "D" at bounding box center [110, 75] width 20 height 56
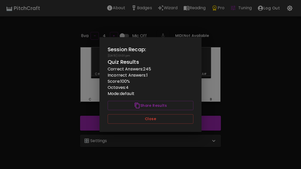
click at [231, 156] on div at bounding box center [150, 84] width 301 height 169
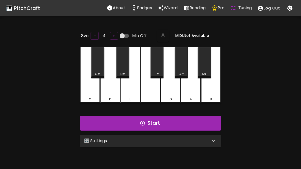
click at [143, 6] on p "Badges" at bounding box center [144, 8] width 15 height 6
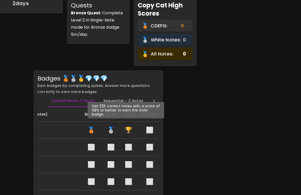
scroll to position [0, 19]
click at [114, 146] on td "⬜" at bounding box center [111, 147] width 18 height 17
click at [125, 130] on span "🏆" at bounding box center [129, 130] width 8 height 8
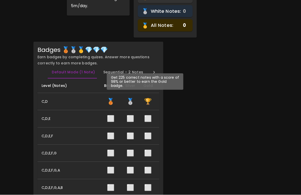
scroll to position [70, 0]
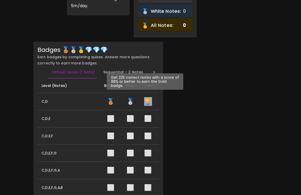
click at [148, 100] on span "🏆" at bounding box center [148, 101] width 8 height 8
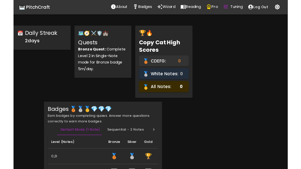
scroll to position [0, 0]
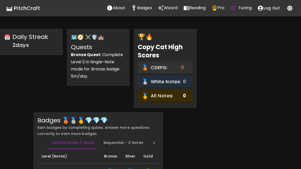
click at [97, 55] on strong "Bronze Quest:" at bounding box center [86, 55] width 30 height 6
click at [97, 80] on div "Quests Bronze Quest: Complete Level 2 in Single-Note mode for Bronze badge 5m/d…" at bounding box center [98, 61] width 57 height 39
click at [78, 73] on div "Bronze Quest: Complete Level 2 in Single-Note mode for Bronze badge 5m/day." at bounding box center [98, 65] width 55 height 29
click at [82, 69] on div "Bronze Quest: Complete Level 2 in Single-Note mode for Bronze badge 5m/day." at bounding box center [98, 65] width 55 height 29
click at [82, 74] on div "Bronze Quest: Complete Level 2 in Single-Note mode for Bronze badge 5m/day." at bounding box center [98, 65] width 55 height 29
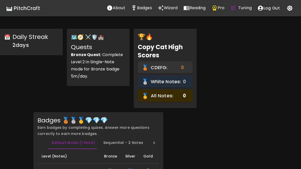
click at [80, 70] on div "Bronze Quest: Complete Level 2 in Single-Note mode for Bronze badge 5m/day." at bounding box center [98, 65] width 55 height 29
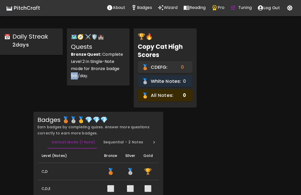
scroll to position [3, 0]
